Goal: Task Accomplishment & Management: Complete application form

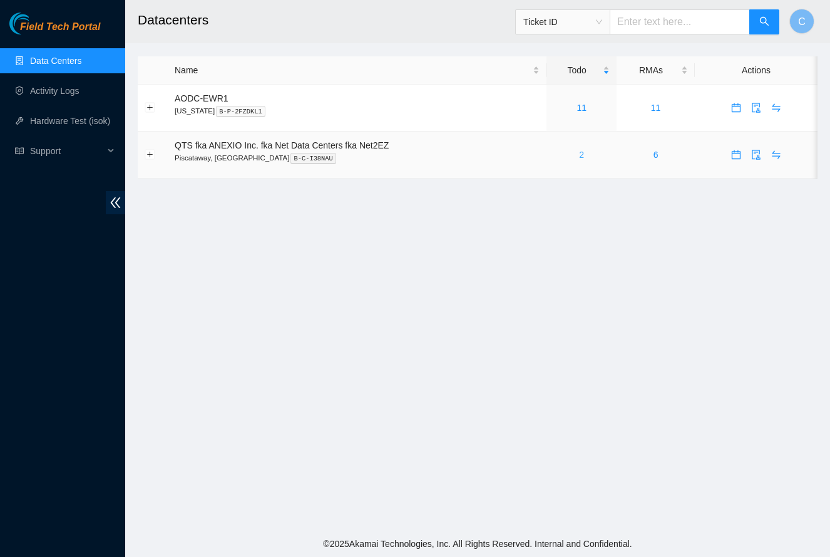
click at [584, 153] on link "2" at bounding box center [581, 155] width 5 height 10
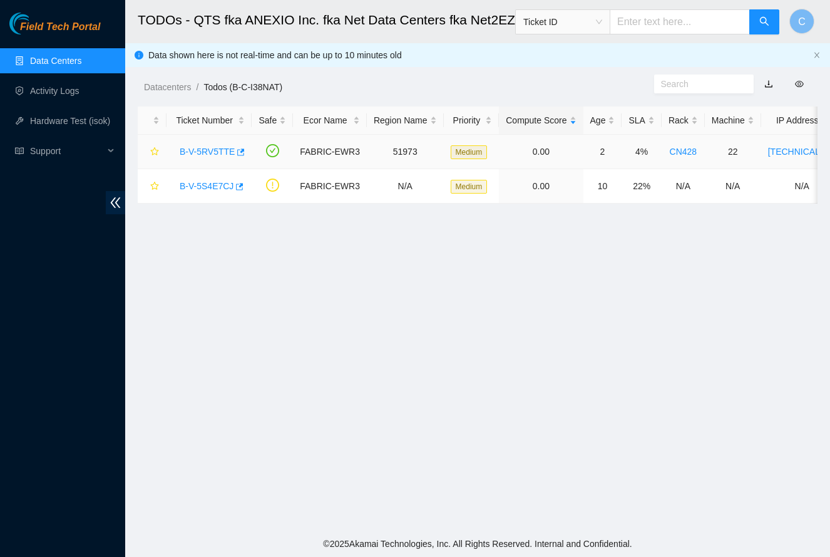
click at [210, 154] on link "B-V-5RV5TTE" at bounding box center [207, 152] width 55 height 10
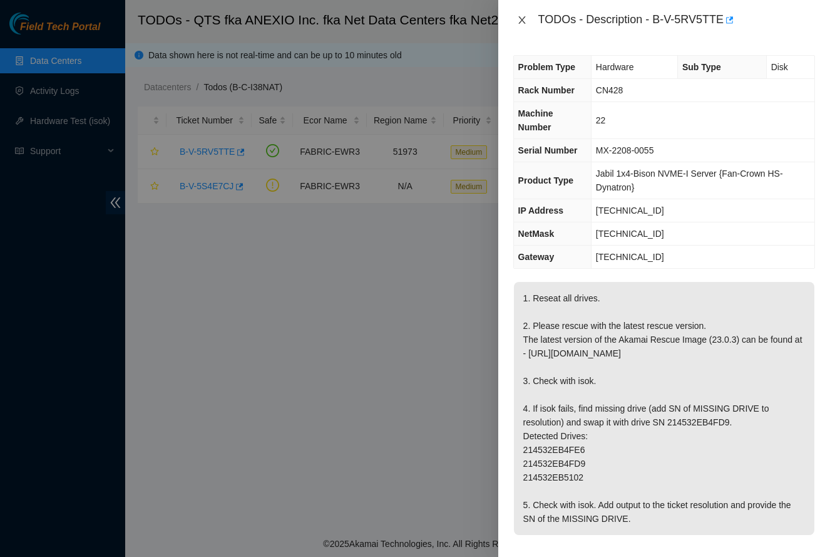
click at [524, 19] on icon "close" at bounding box center [522, 20] width 10 height 10
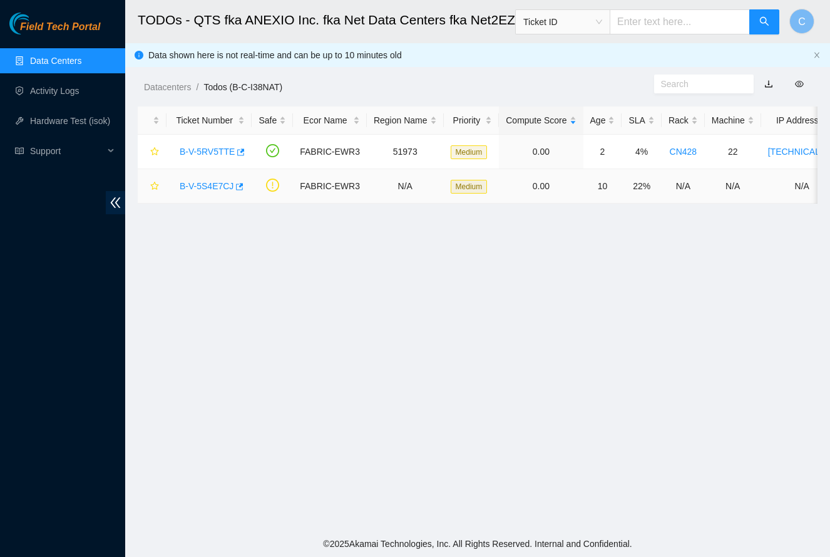
click at [214, 188] on link "B-V-5S4E7CJ" at bounding box center [207, 186] width 54 height 10
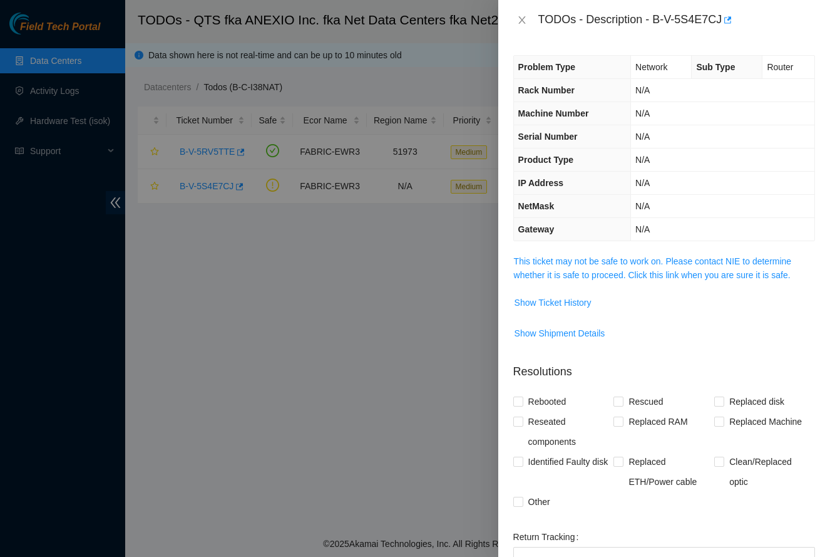
click at [621, 248] on div "Problem Type Network Sub Type Router Rack Number N/A Machine Number N/A Serial …" at bounding box center [665, 298] width 332 height 517
click at [607, 271] on link "This ticket may not be safe to work on. Please contact NIE to determine whether…" at bounding box center [653, 268] width 278 height 24
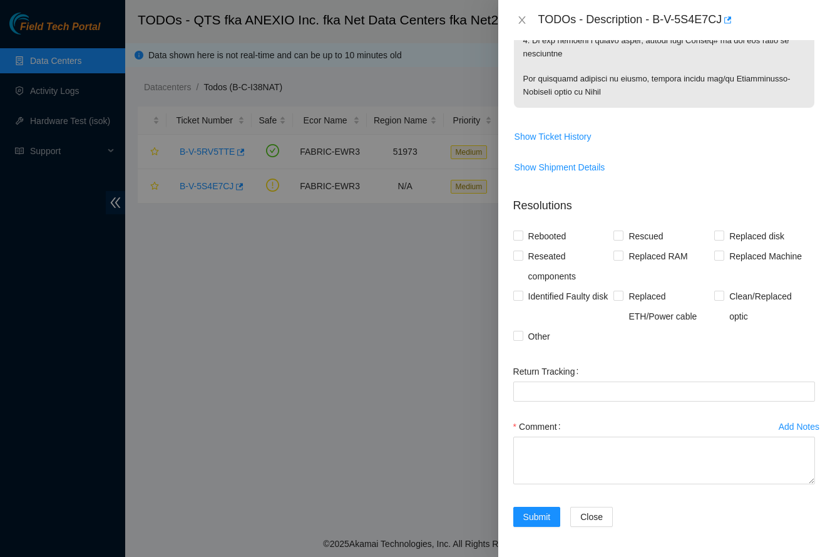
scroll to position [778, 0]
click at [525, 333] on span "Other" at bounding box center [540, 337] width 32 height 20
click at [522, 333] on input "Other" at bounding box center [518, 335] width 9 height 9
checkbox input "true"
click at [726, 298] on span "Clean/Replaced optic" at bounding box center [770, 307] width 91 height 40
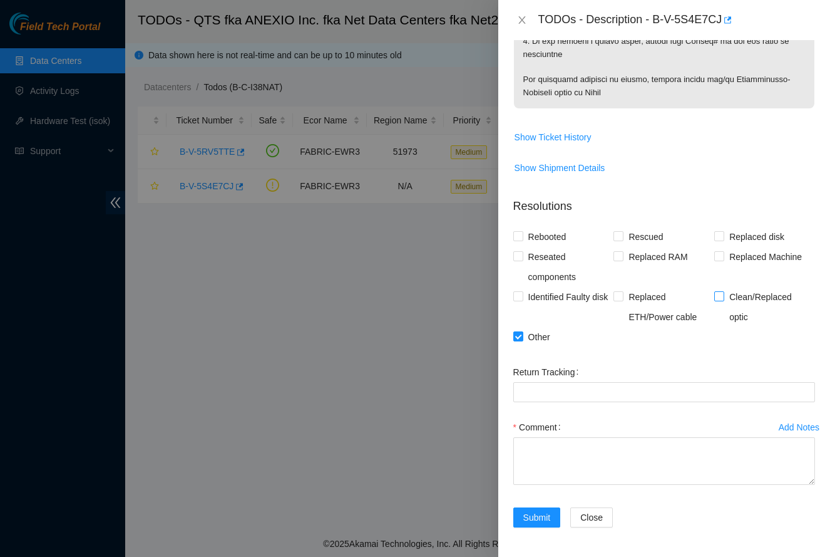
click at [723, 298] on input "Clean/Replaced optic" at bounding box center [719, 295] width 9 height 9
checkbox input "true"
click at [602, 460] on textarea "Comment" at bounding box center [665, 461] width 302 height 48
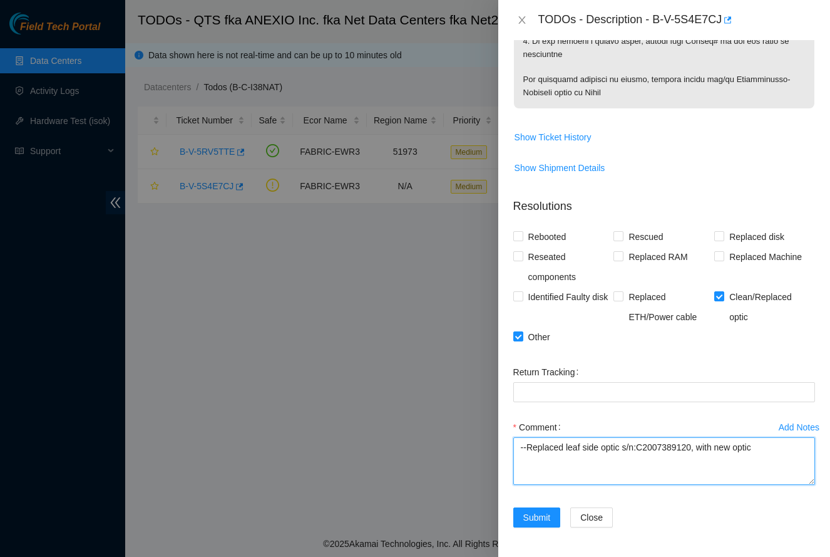
click at [568, 447] on textarea "--Replaced leaf side optic s/n:C2007389120, with new optic" at bounding box center [665, 461] width 302 height 48
click at [787, 448] on textarea "--Replaced old leaf side optic s/n:C2007389120, with new optic" at bounding box center [665, 461] width 302 height 48
type textarea "--Replaced old leaf side optic s/n:C2007389120, with new optic s/n:C20H08817. P…"
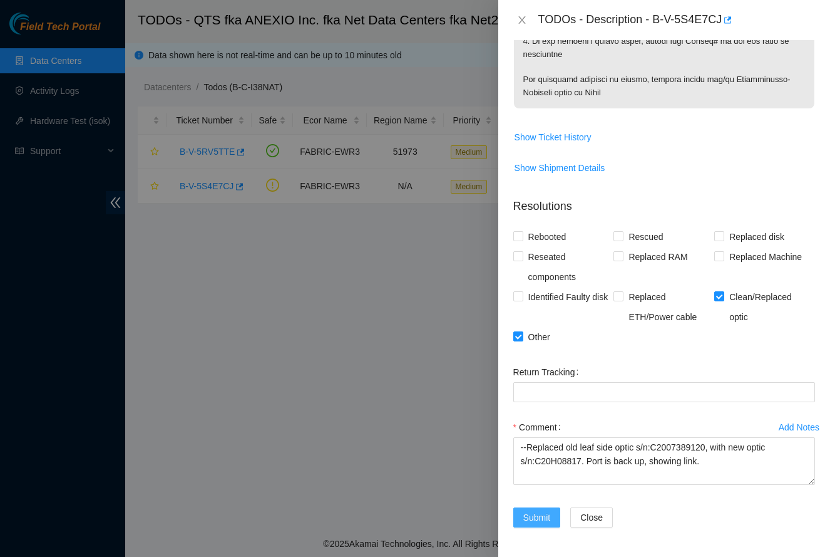
click at [545, 517] on span "Submit" at bounding box center [538, 517] width 28 height 14
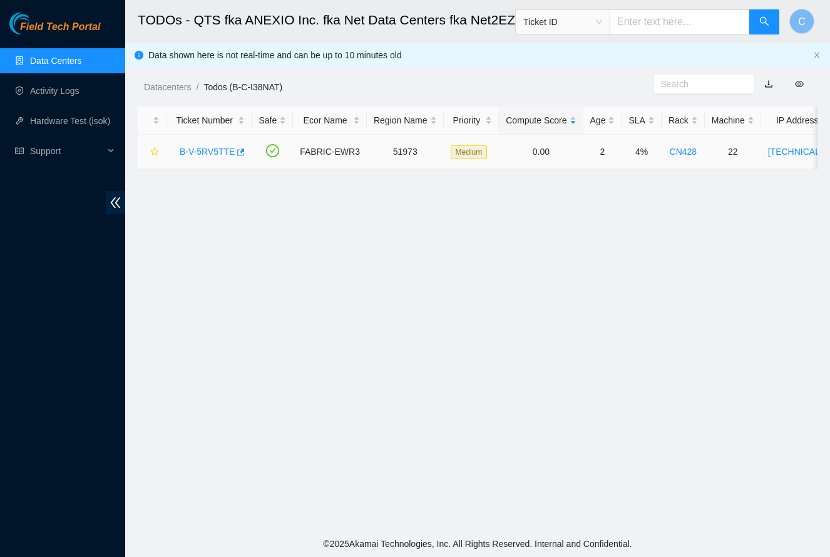
click at [220, 151] on link "B-V-5RV5TTE" at bounding box center [207, 152] width 55 height 10
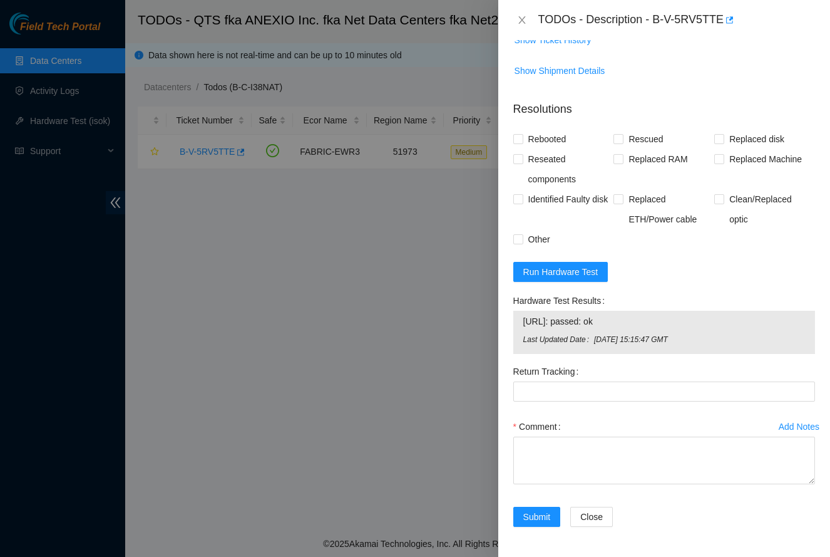
scroll to position [537, 0]
click at [563, 448] on textarea "Comment" at bounding box center [665, 461] width 302 height 48
paste textarea "-Safely powered down. -Reseated all disks. -Rescued and rebooted. -Configured a…"
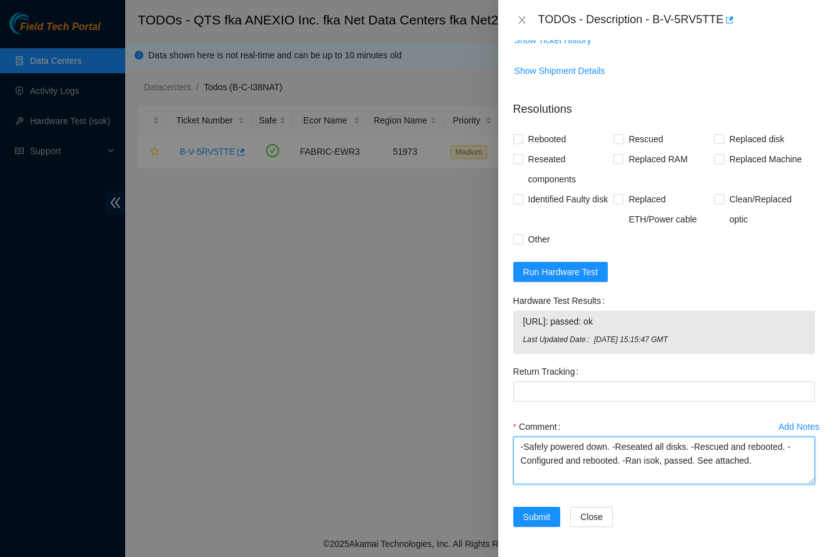
click at [812, 480] on textarea "-Safely powered down. -Reseated all disks. -Rescued and rebooted. -Configured a…" at bounding box center [665, 461] width 302 height 48
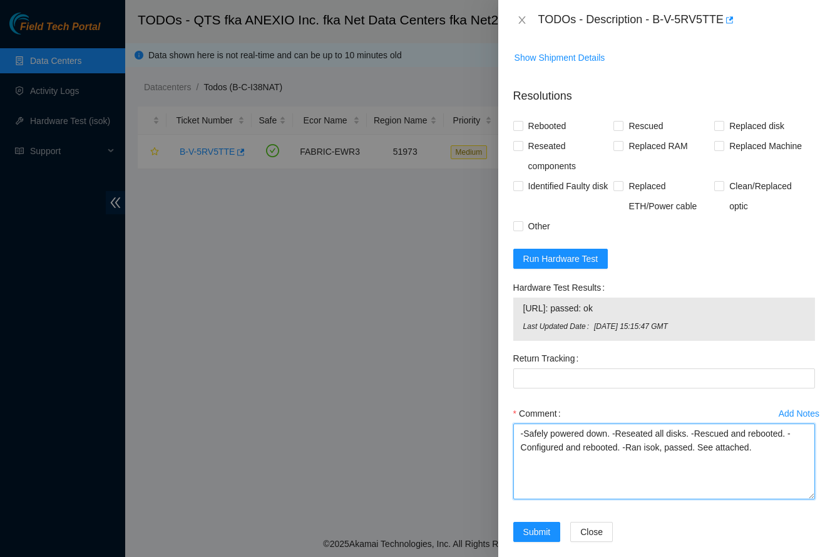
click at [778, 499] on textarea "-Safely powered down. -Reseated all disks. -Rescued and rebooted. -Configured a…" at bounding box center [665, 461] width 302 height 76
type textarea "-Safely powered down. -Reseated all disks. -Rescued and rebooted. -Configured a…"
click at [636, 136] on span "Rescued" at bounding box center [646, 126] width 44 height 20
click at [623, 130] on input "Rescued" at bounding box center [618, 125] width 9 height 9
checkbox input "true"
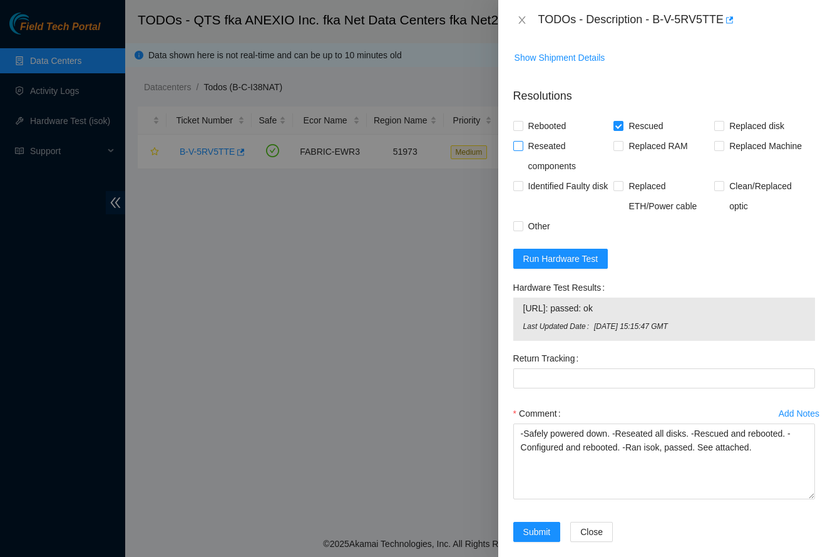
click at [570, 166] on span "Reseated components" at bounding box center [569, 156] width 91 height 40
click at [522, 150] on input "Reseated components" at bounding box center [518, 145] width 9 height 9
checkbox input "true"
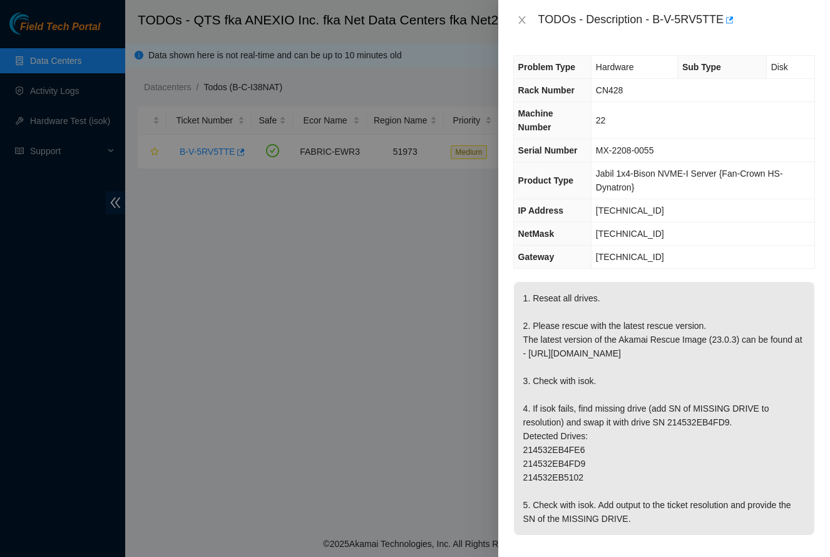
scroll to position [0, 0]
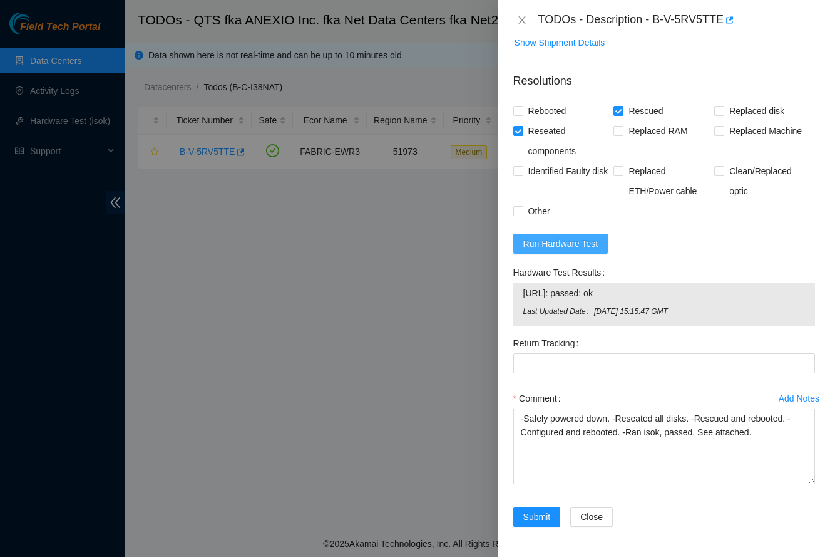
click at [585, 250] on span "Run Hardware Test" at bounding box center [561, 244] width 75 height 14
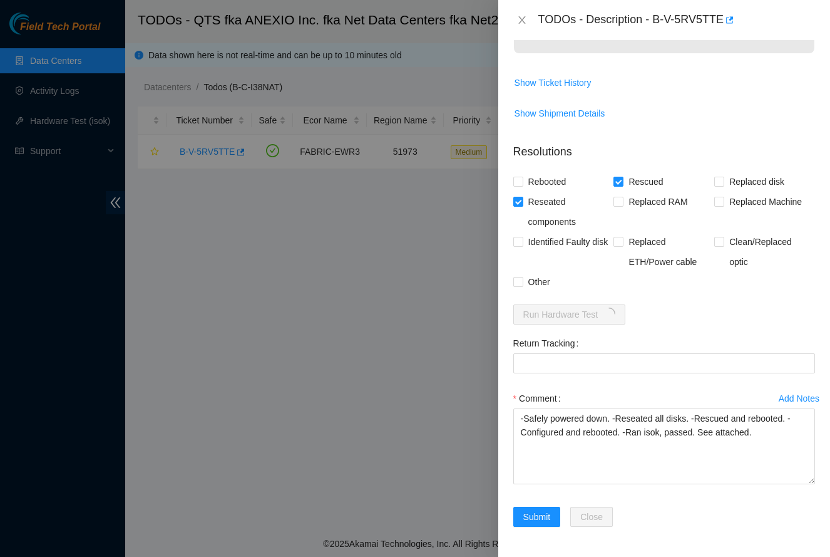
scroll to position [495, 0]
click at [585, 250] on span "Identified Faulty disk" at bounding box center [569, 242] width 90 height 20
click at [522, 246] on input "Identified Faulty disk" at bounding box center [518, 241] width 9 height 9
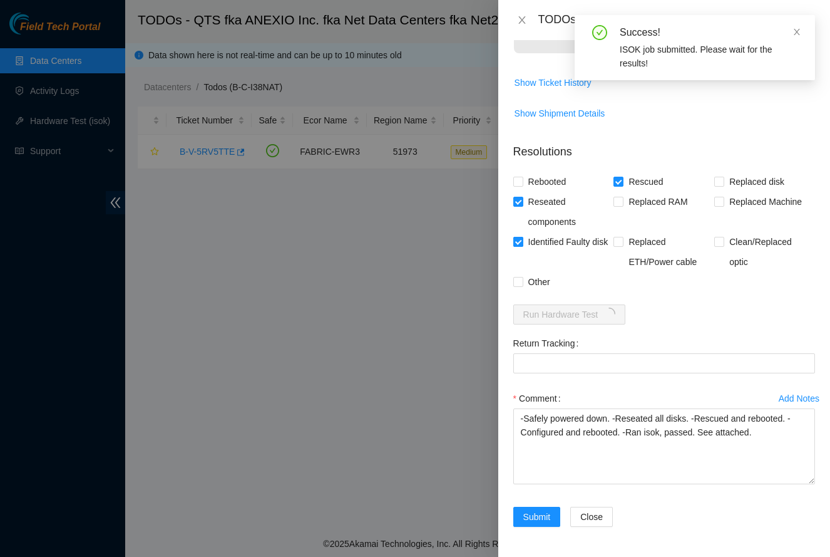
click at [564, 244] on span "Identified Faulty disk" at bounding box center [569, 242] width 90 height 20
click at [522, 244] on input "Identified Faulty disk" at bounding box center [518, 241] width 9 height 9
checkbox input "false"
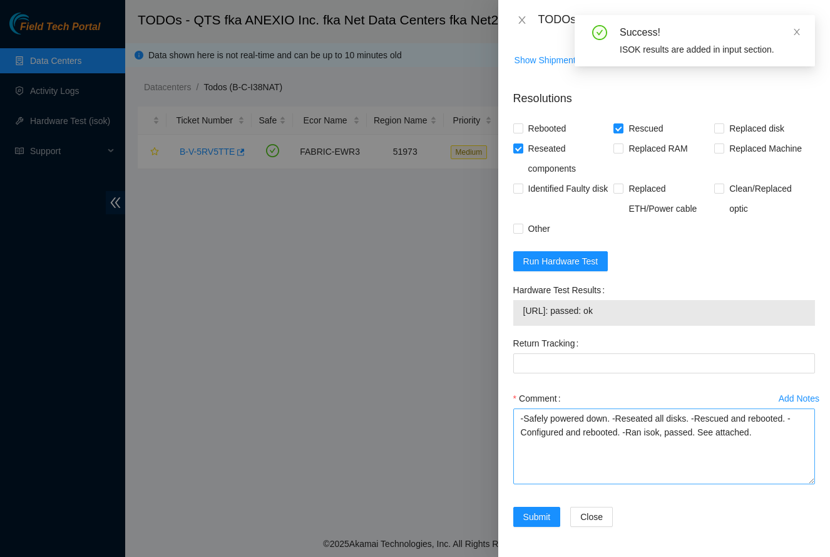
scroll to position [549, 0]
click at [532, 522] on span "Submit" at bounding box center [538, 517] width 28 height 14
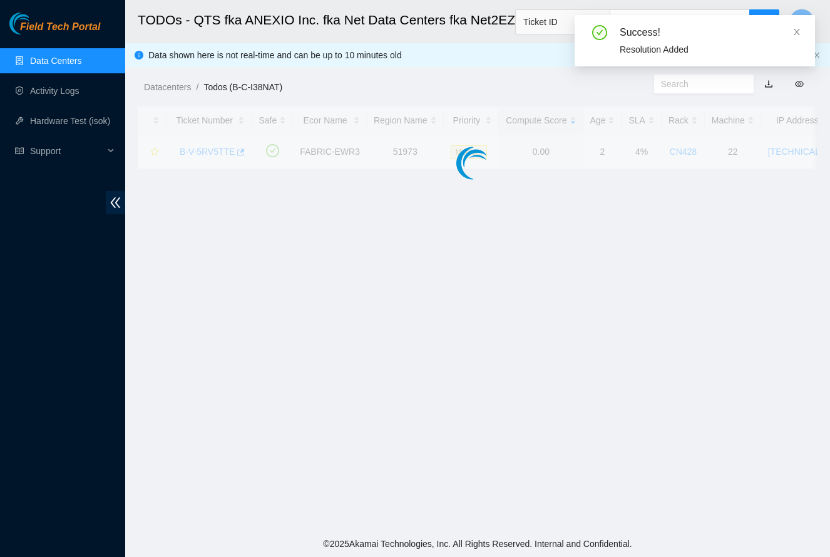
scroll to position [142, 0]
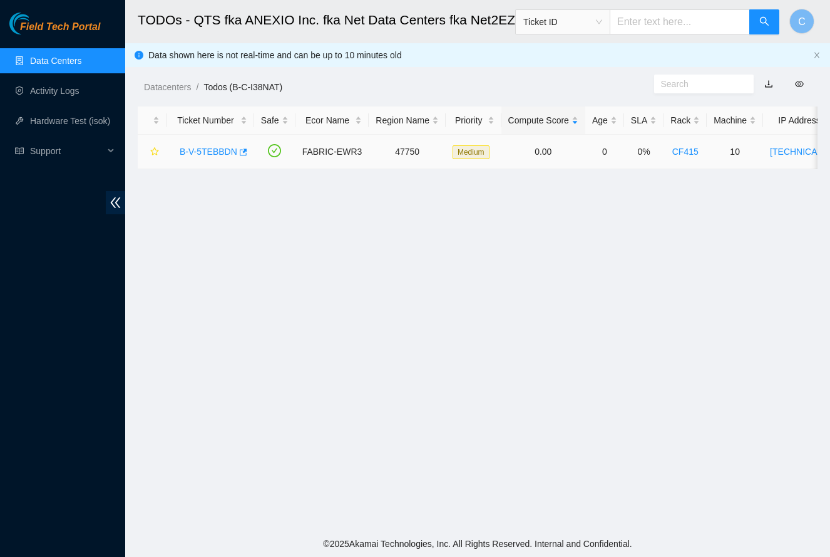
click at [214, 155] on link "B-V-5TEBBDN" at bounding box center [209, 152] width 58 height 10
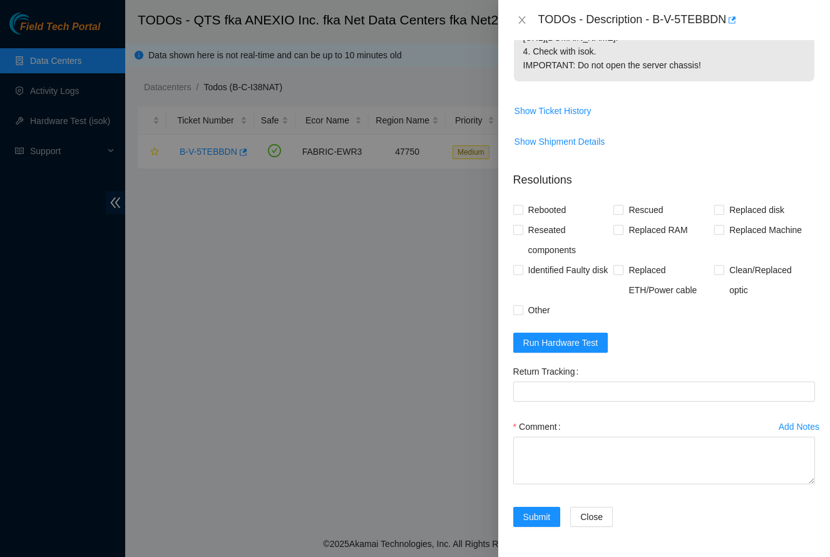
scroll to position [633, 0]
click at [520, 24] on icon "close" at bounding box center [522, 20] width 10 height 10
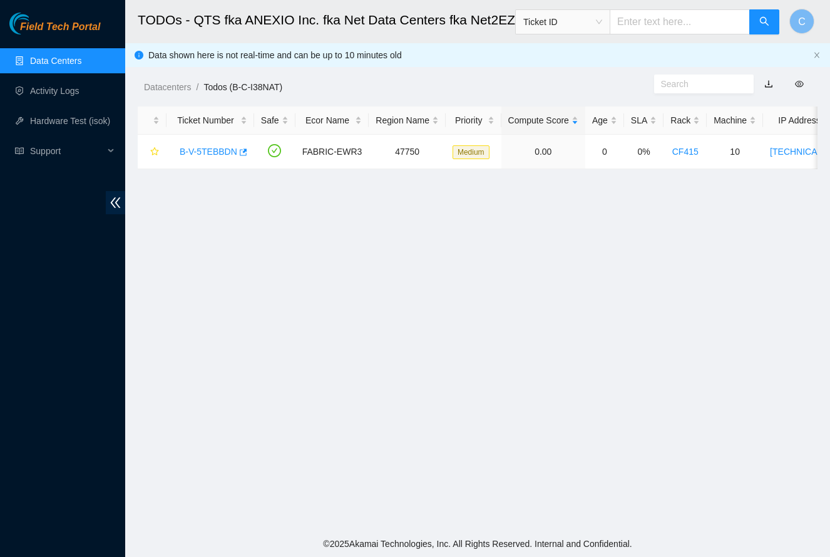
click at [46, 56] on link "Data Centers" at bounding box center [55, 61] width 51 height 10
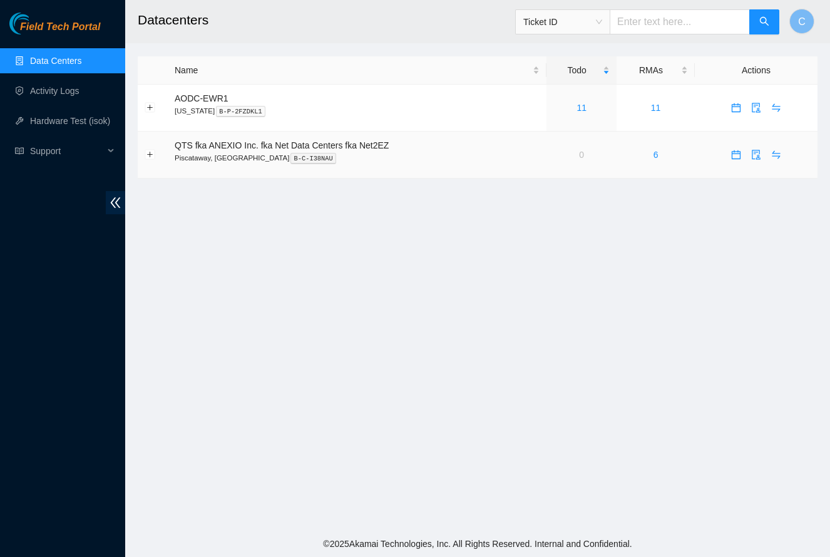
click at [579, 158] on td "0" at bounding box center [582, 155] width 70 height 47
click at [587, 110] on link "11" at bounding box center [582, 108] width 10 height 10
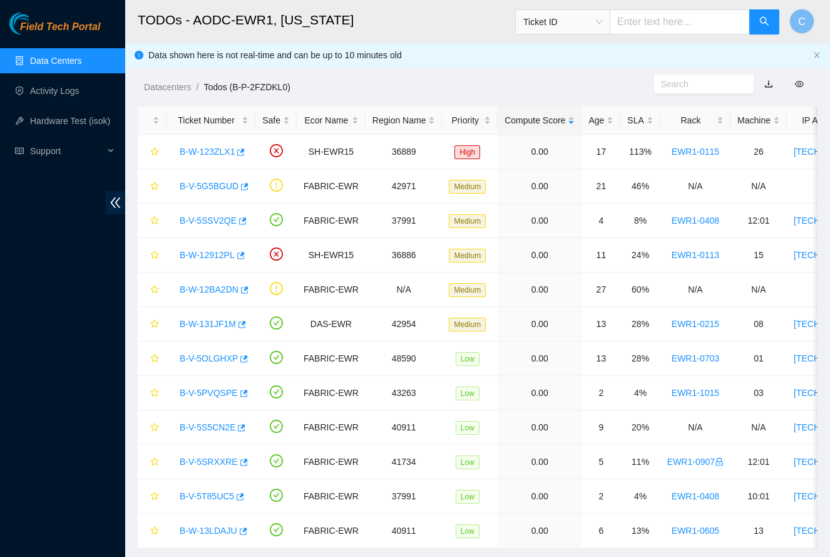
click at [76, 62] on link "Data Centers" at bounding box center [55, 61] width 51 height 10
